Goal: Information Seeking & Learning: Learn about a topic

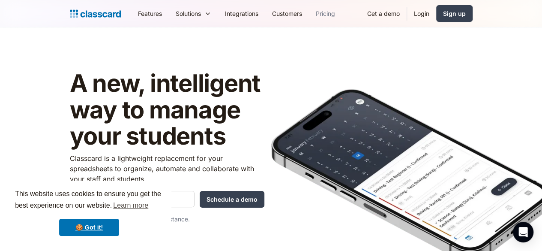
click at [309, 15] on link "Pricing" at bounding box center [325, 13] width 33 height 19
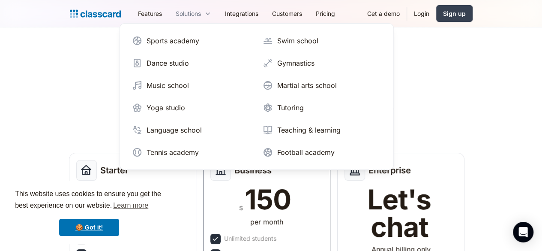
click at [176, 15] on div "Solutions" at bounding box center [188, 13] width 25 height 9
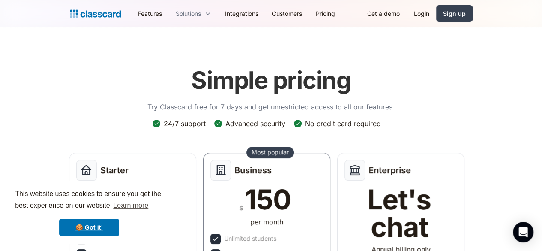
click at [169, 12] on div "Solutions" at bounding box center [193, 13] width 49 height 19
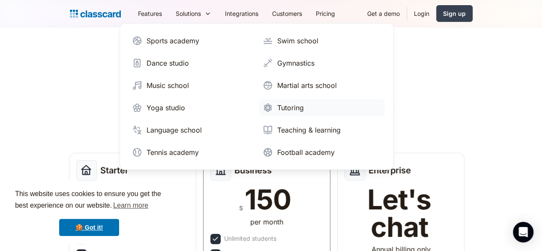
click at [277, 105] on div "Tutoring" at bounding box center [290, 107] width 27 height 10
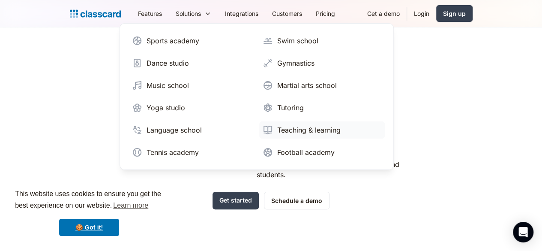
click at [277, 127] on div "Teaching & learning" at bounding box center [308, 130] width 63 height 10
